Goal: Task Accomplishment & Management: Use online tool/utility

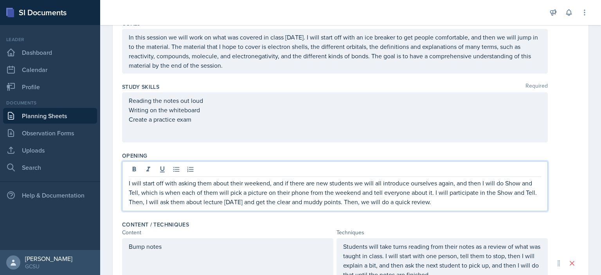
scroll to position [87, 0]
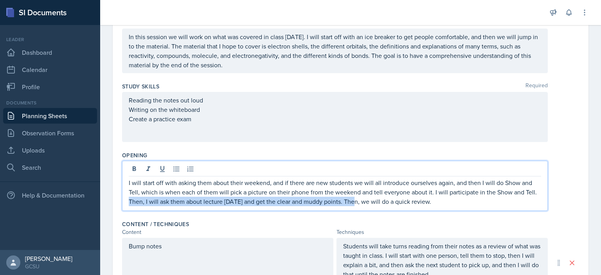
drag, startPoint x: 353, startPoint y: 202, endPoint x: 126, endPoint y: 208, distance: 227.1
click at [126, 208] on div "I will start off with asking them about their weekend, and if there are new stu…" at bounding box center [335, 186] width 426 height 50
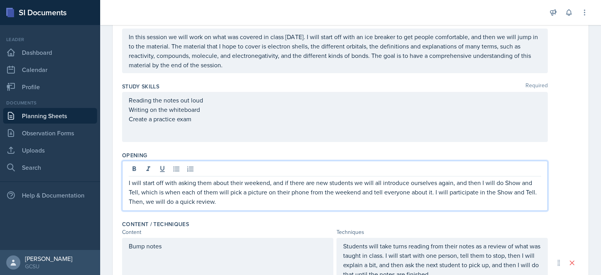
click at [228, 203] on p "Then, we will do a quick review." at bounding box center [335, 201] width 412 height 9
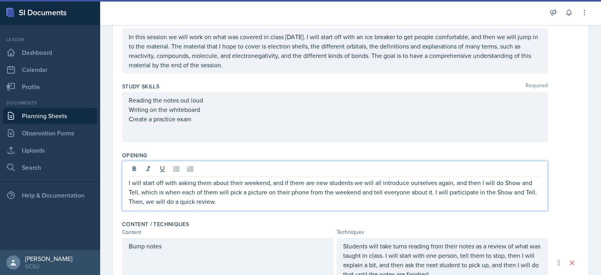
click at [552, 233] on div "Content Techniques" at bounding box center [350, 232] width 457 height 8
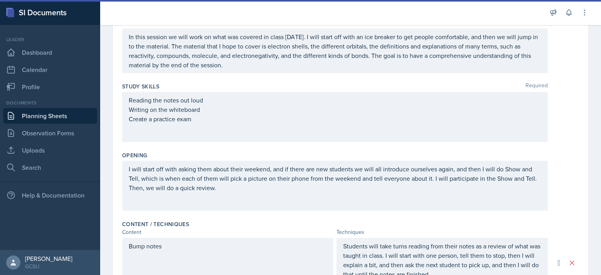
click at [263, 187] on div "I will start off with asking them about their weekend, and if there are new stu…" at bounding box center [335, 178] width 412 height 28
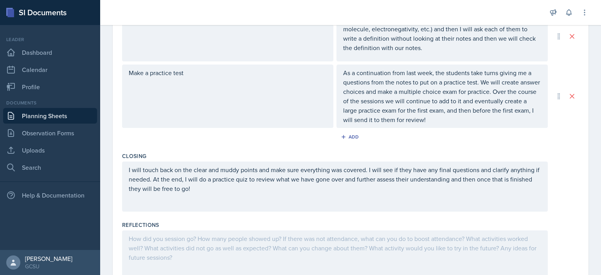
scroll to position [403, 0]
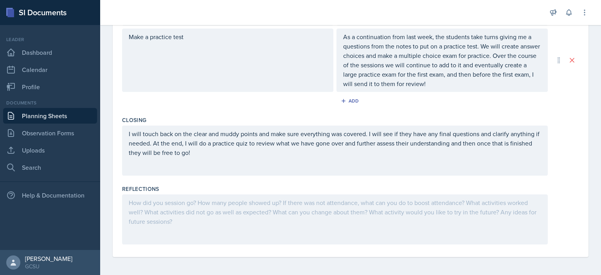
click at [148, 116] on div "Closing" at bounding box center [350, 120] width 457 height 8
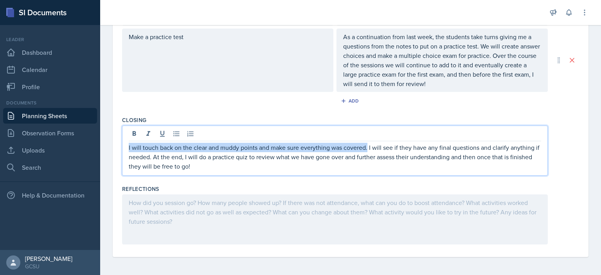
drag, startPoint x: 369, startPoint y: 134, endPoint x: 100, endPoint y: 147, distance: 268.8
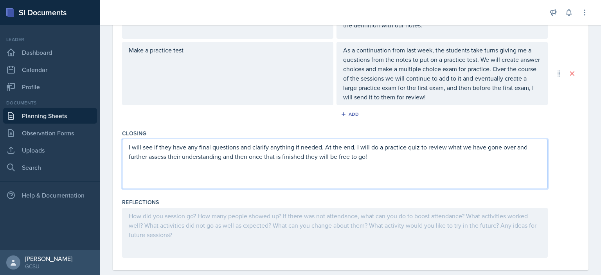
click at [223, 156] on p "I will see if they have any final questions and clarify anything if needed. At …" at bounding box center [335, 151] width 412 height 19
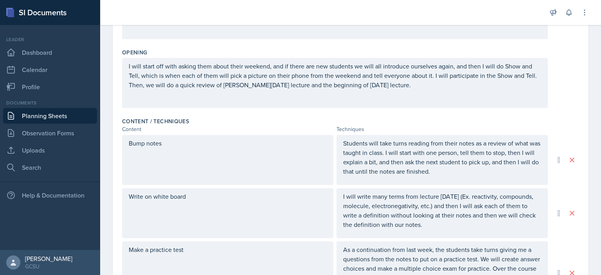
scroll to position [0, 0]
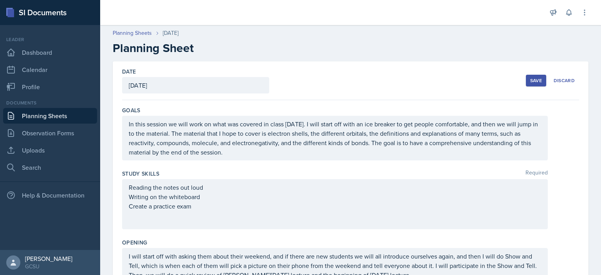
click at [530, 83] on div "Save" at bounding box center [536, 80] width 12 height 6
